Goal: Transaction & Acquisition: Purchase product/service

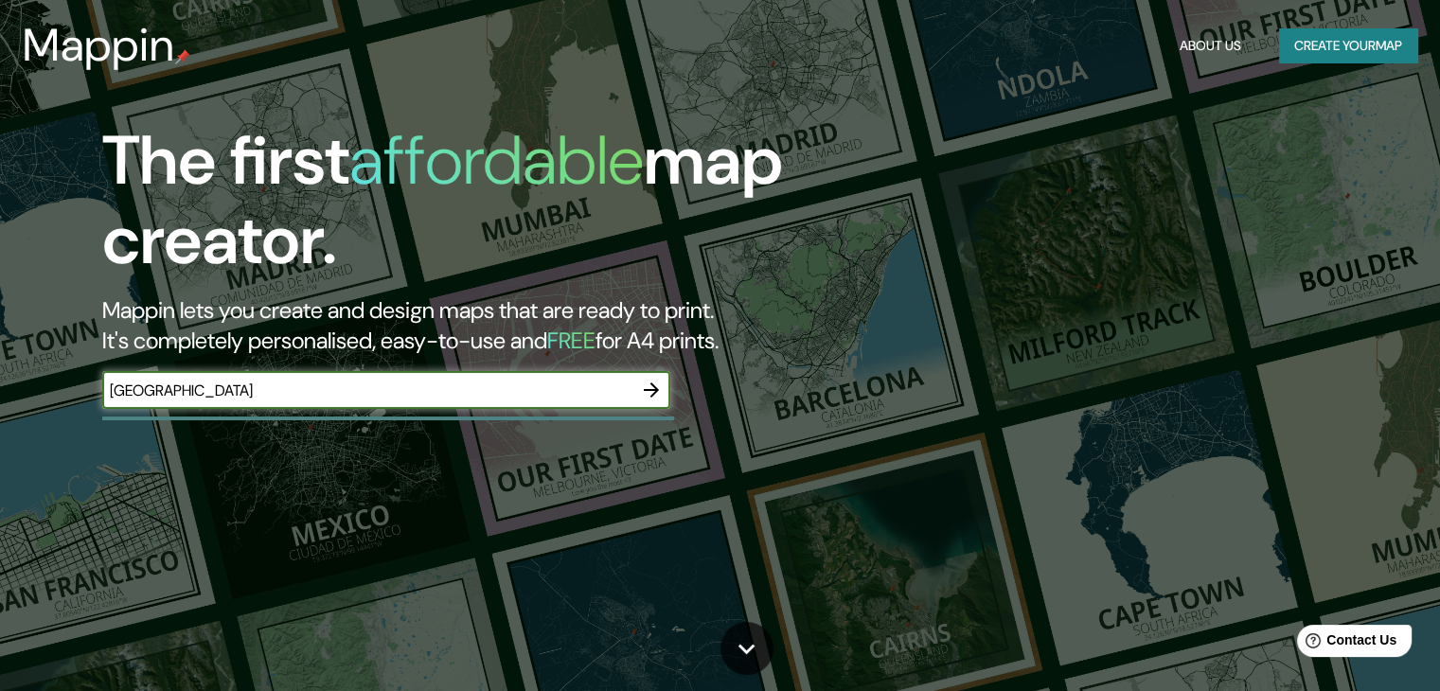
click at [232, 364] on div "The first affordable map creator. Mappin lets you create and design maps that a…" at bounding box center [462, 274] width 864 height 307
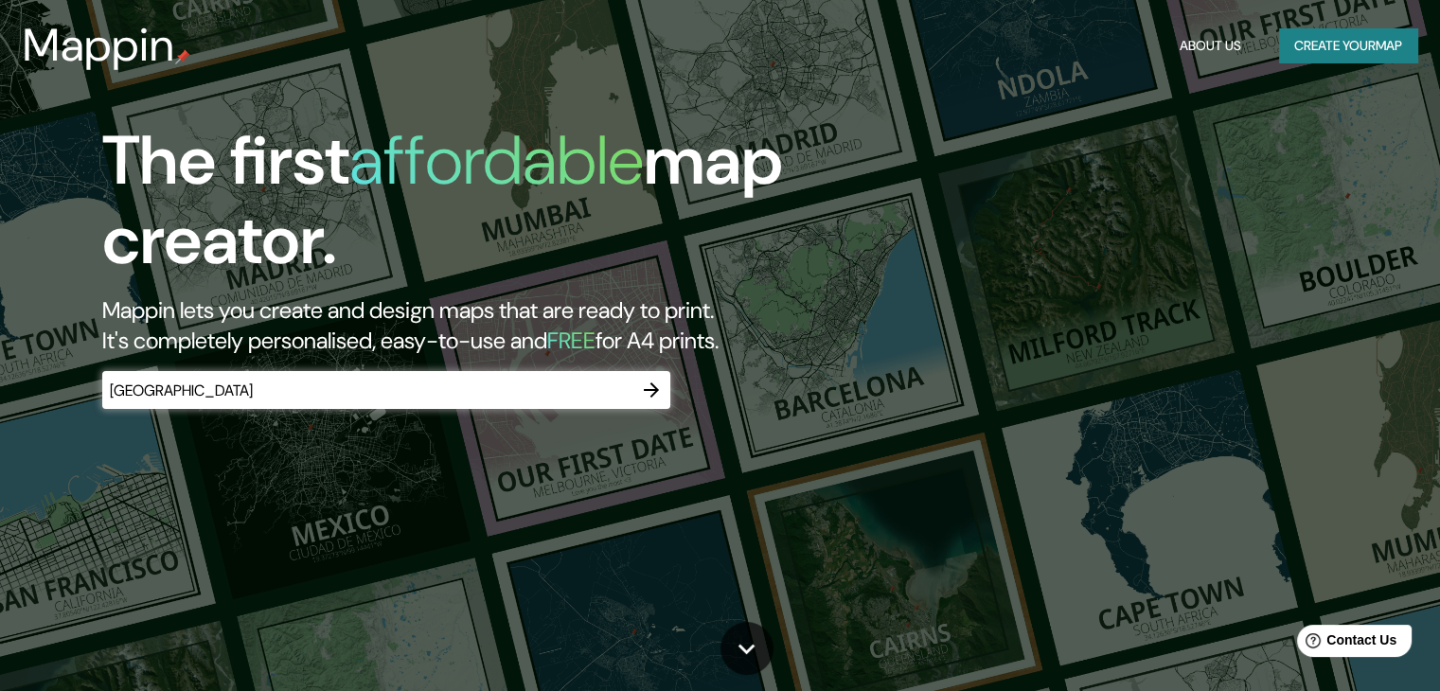
click at [231, 381] on input "[GEOGRAPHIC_DATA]" at bounding box center [367, 391] width 530 height 22
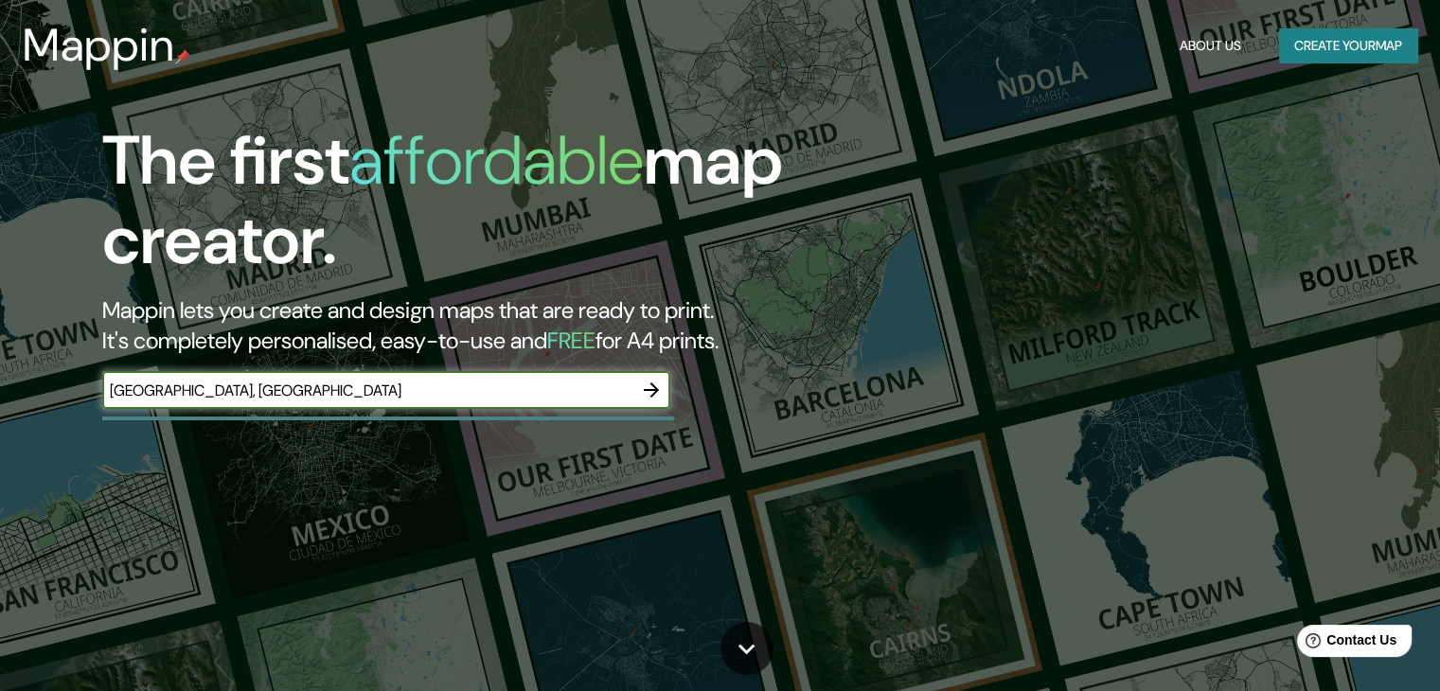
type input "[GEOGRAPHIC_DATA], [GEOGRAPHIC_DATA]"
click at [650, 391] on icon "button" at bounding box center [651, 390] width 23 height 23
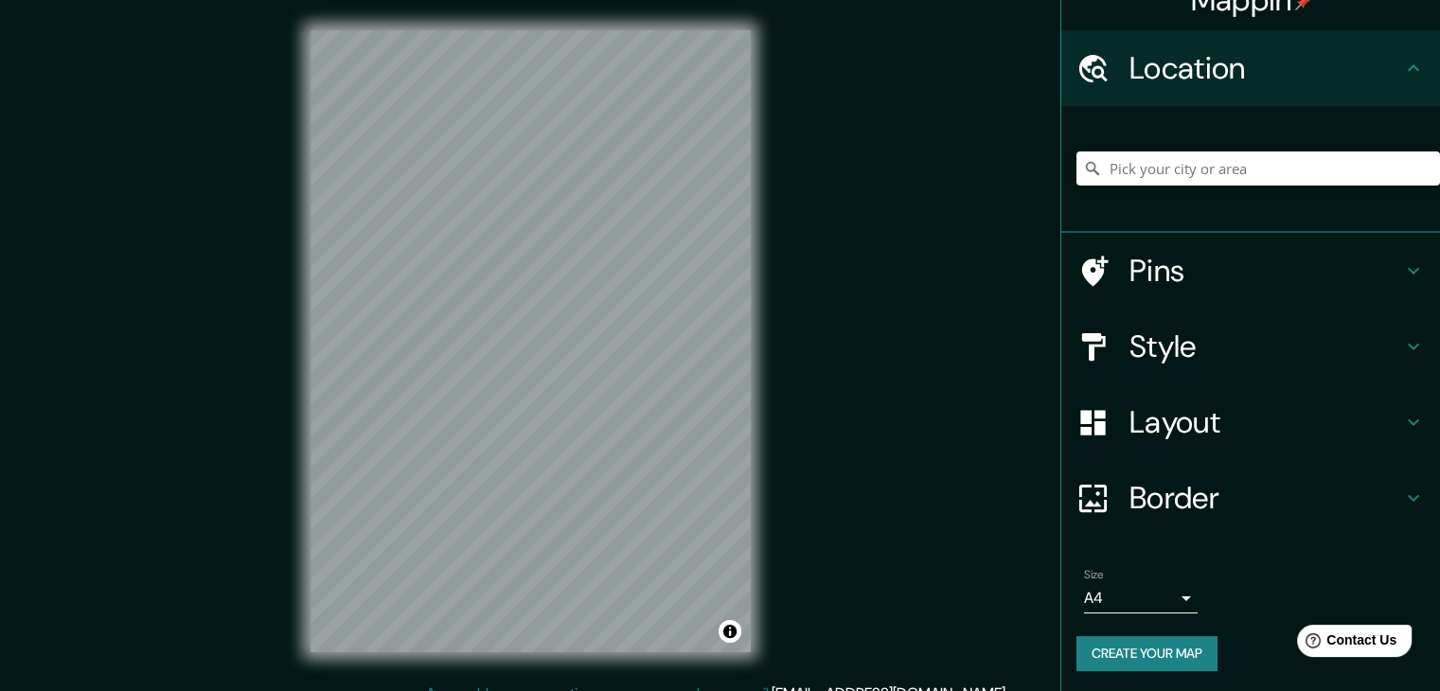
scroll to position [32, 0]
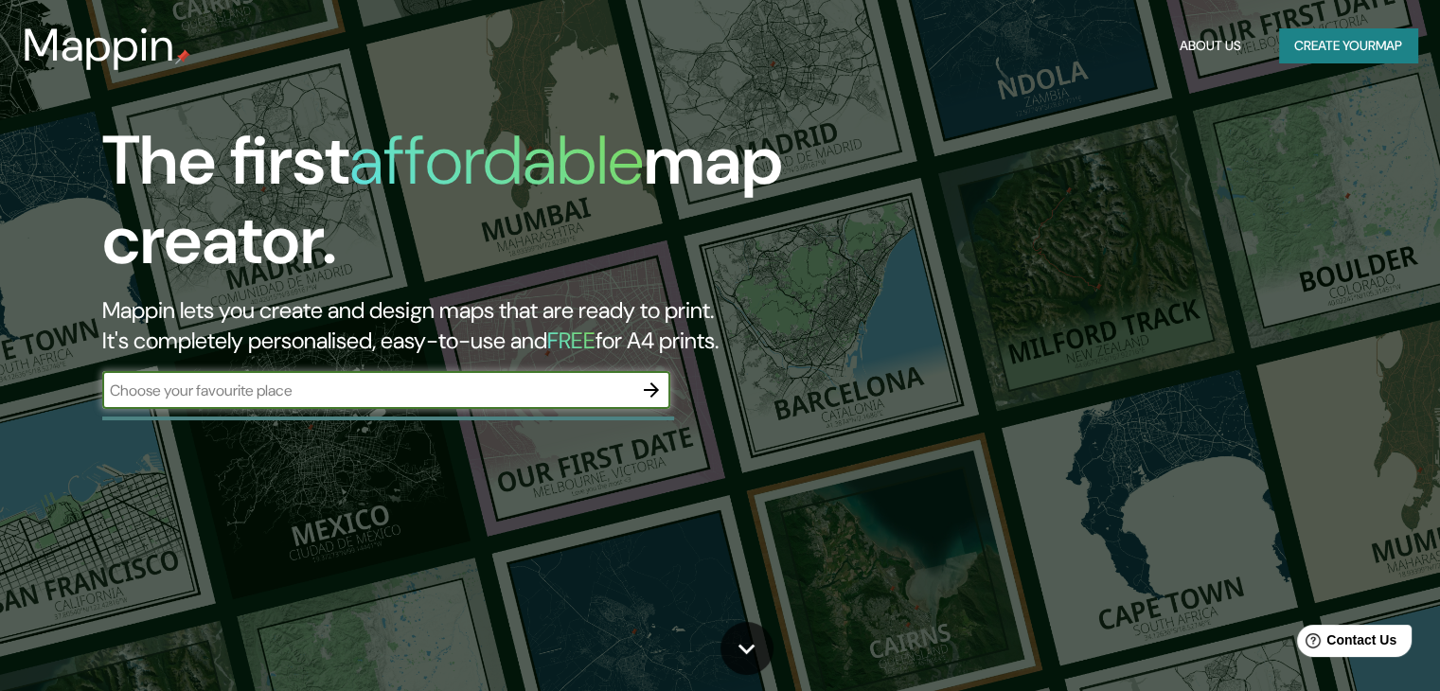
click at [298, 383] on input "text" at bounding box center [367, 391] width 530 height 22
type input "[GEOGRAPHIC_DATA], [GEOGRAPHIC_DATA]"
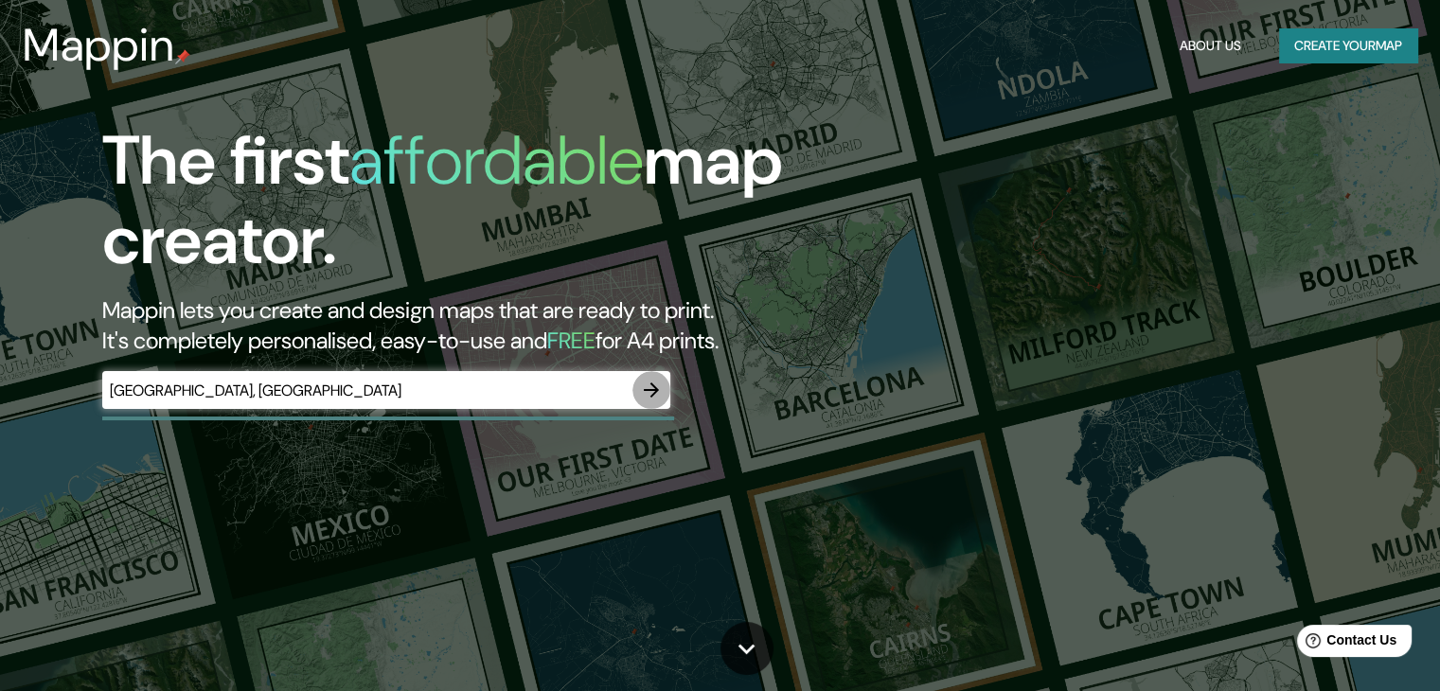
click at [655, 383] on icon "button" at bounding box center [651, 390] width 23 height 23
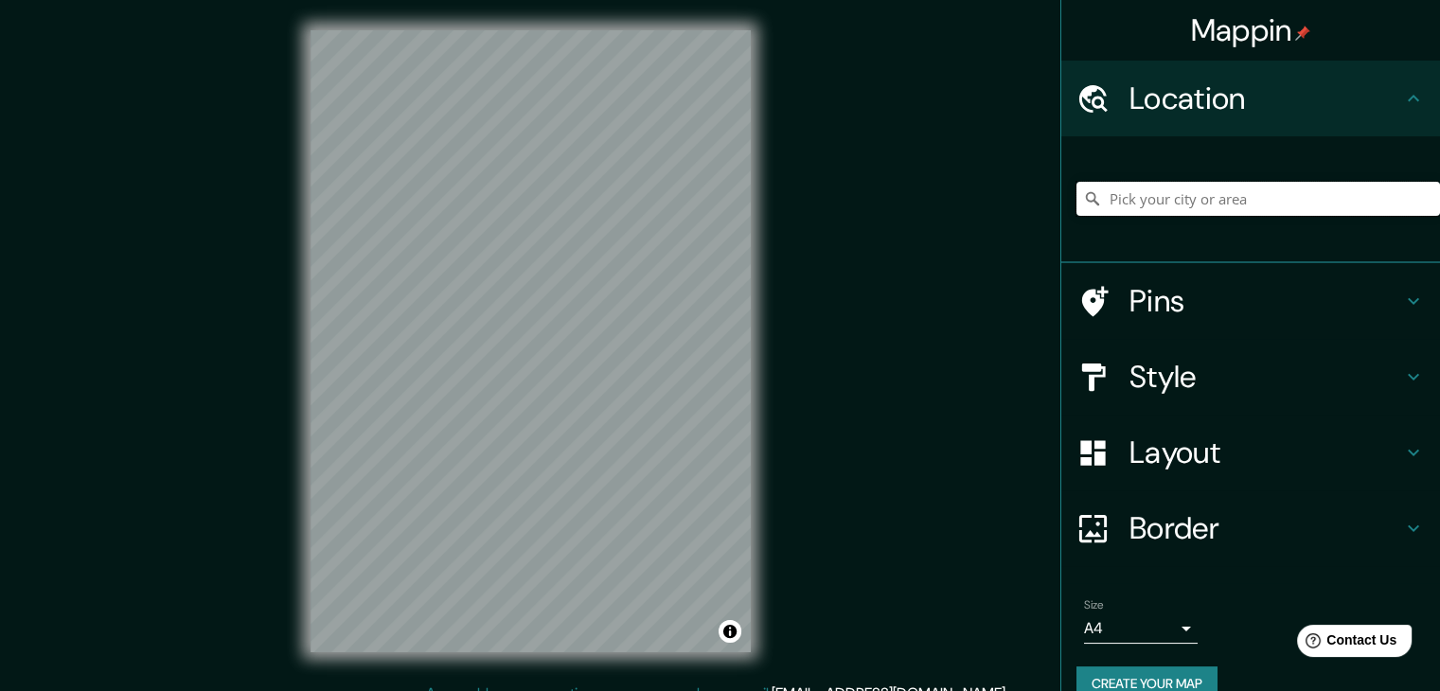
click at [1110, 205] on input "Pick your city or area" at bounding box center [1258, 199] width 364 height 34
paste input "[STREET_ADDRESS]"
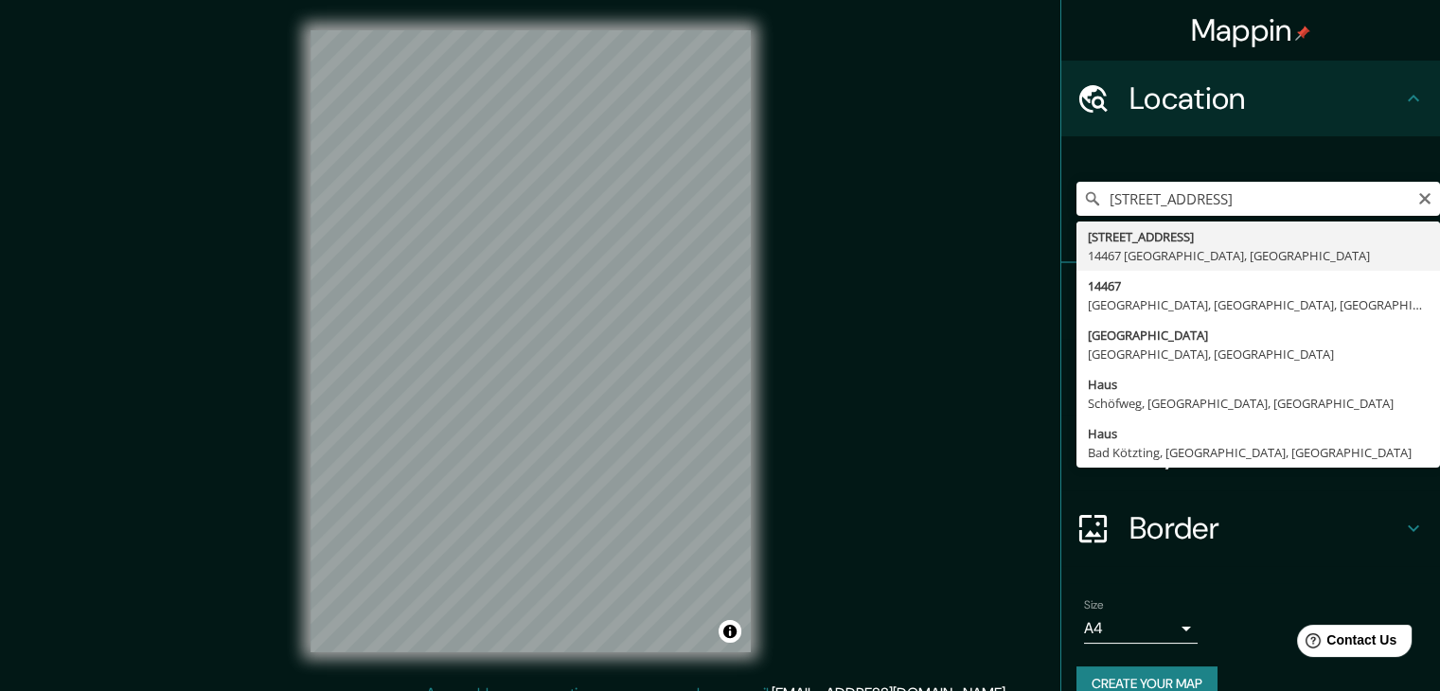
type input "[STREET_ADDRESS]"
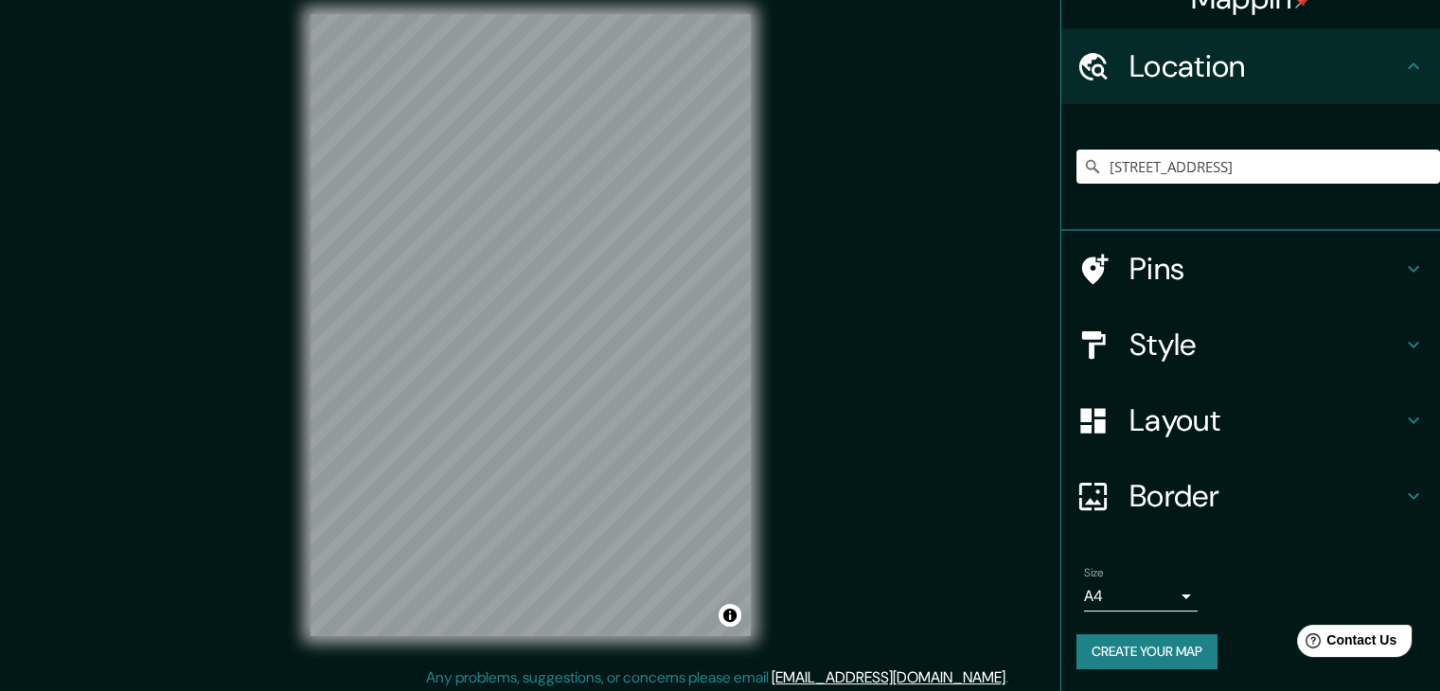
scroll to position [22, 0]
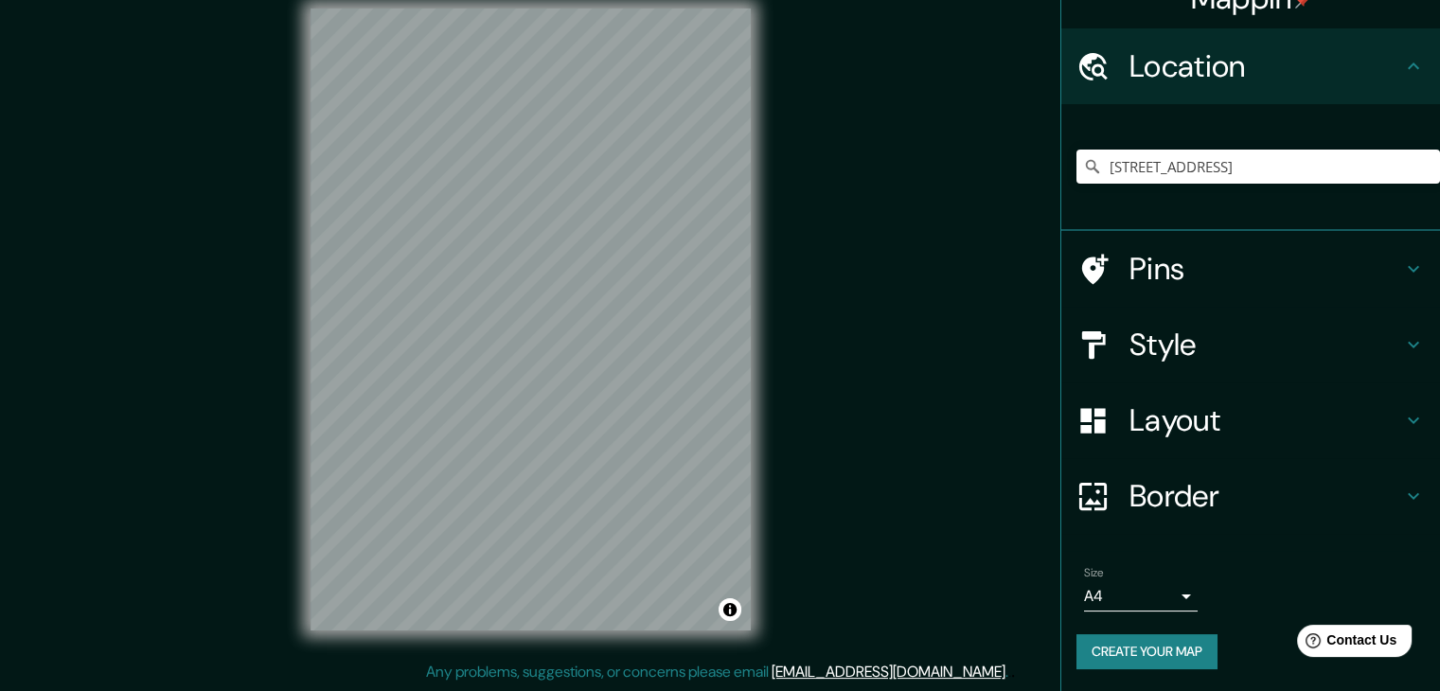
click at [1142, 656] on button "Create your map" at bounding box center [1146, 651] width 141 height 35
